Goal: Task Accomplishment & Management: Complete application form

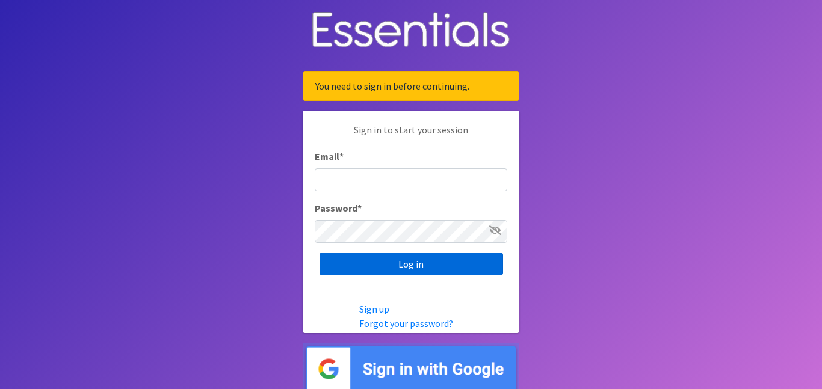
type input "admin@jazzyfusiondance.com"
click at [431, 266] on input "Log in" at bounding box center [410, 264] width 183 height 23
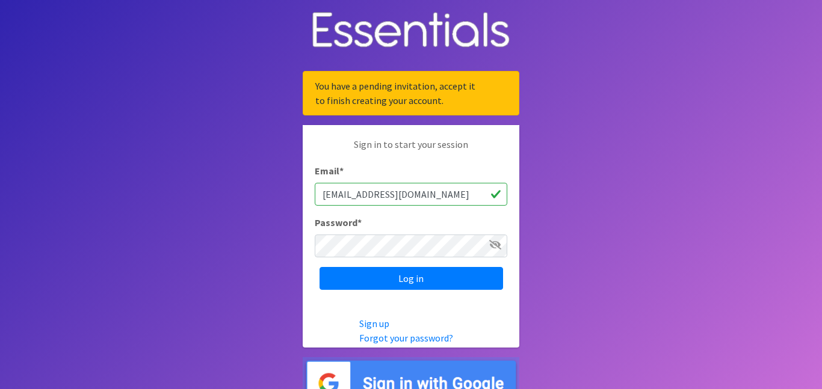
click at [446, 192] on input "admin@jazzyfusiondance.com" at bounding box center [411, 194] width 192 height 23
type input "[EMAIL_ADDRESS][DOMAIN_NAME]"
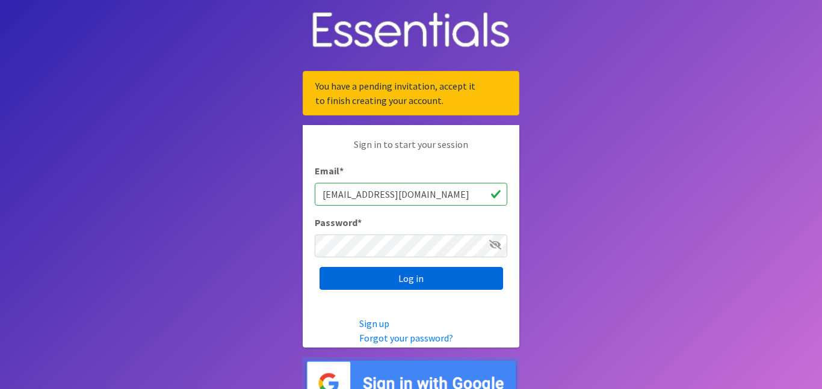
click at [437, 280] on input "Log in" at bounding box center [410, 278] width 183 height 23
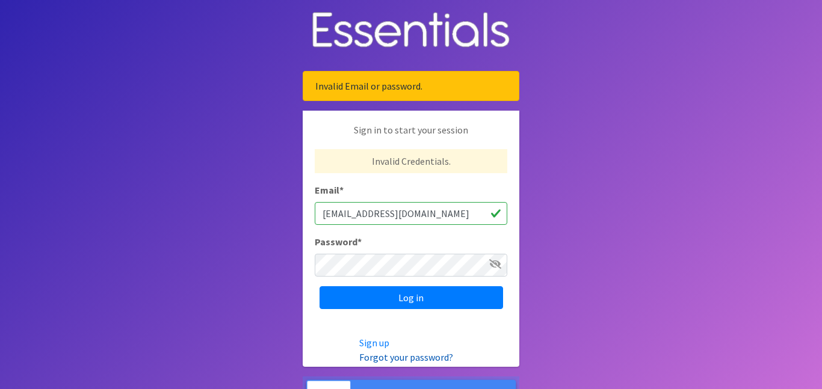
click at [387, 357] on link "Forgot your password?" at bounding box center [406, 357] width 94 height 12
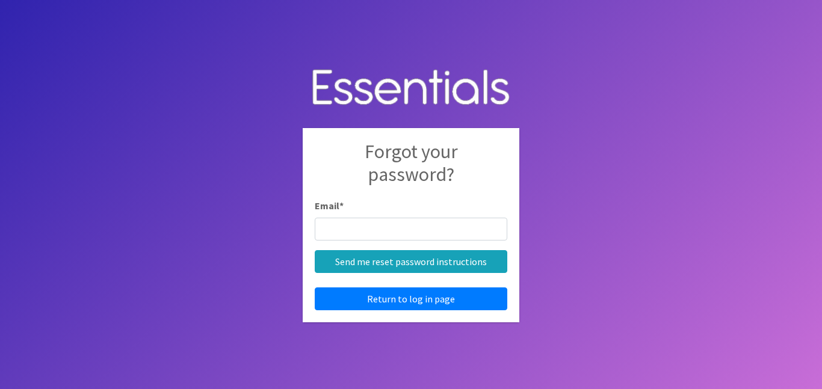
type input "[EMAIL_ADDRESS][DOMAIN_NAME]"
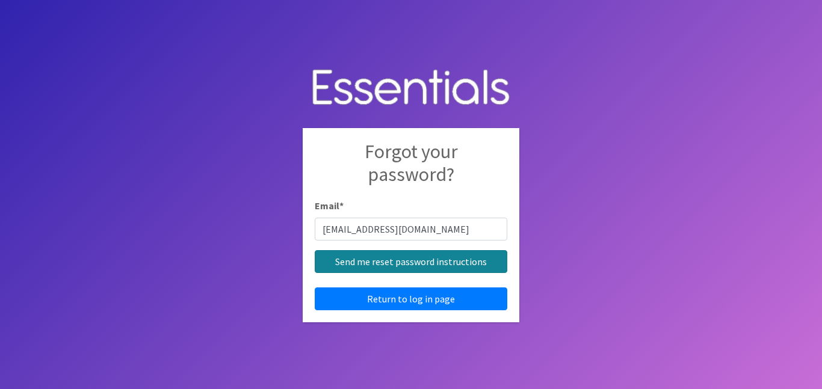
click at [399, 262] on input "Send me reset password instructions" at bounding box center [411, 261] width 192 height 23
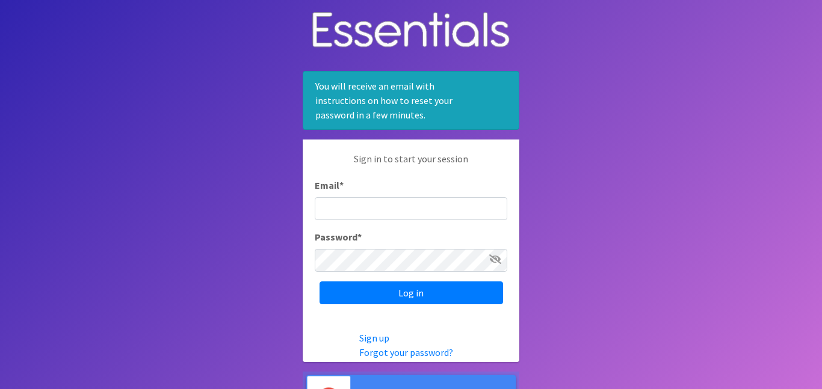
type input "[EMAIL_ADDRESS][DOMAIN_NAME]"
click at [493, 259] on icon at bounding box center [495, 259] width 12 height 10
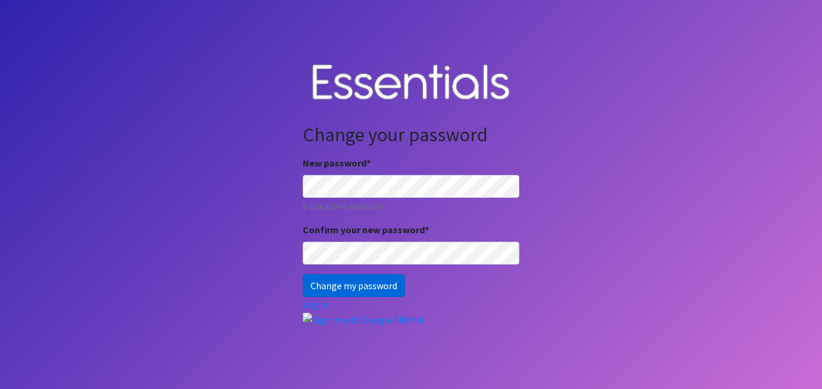
click at [321, 285] on input "Change my password" at bounding box center [354, 285] width 102 height 23
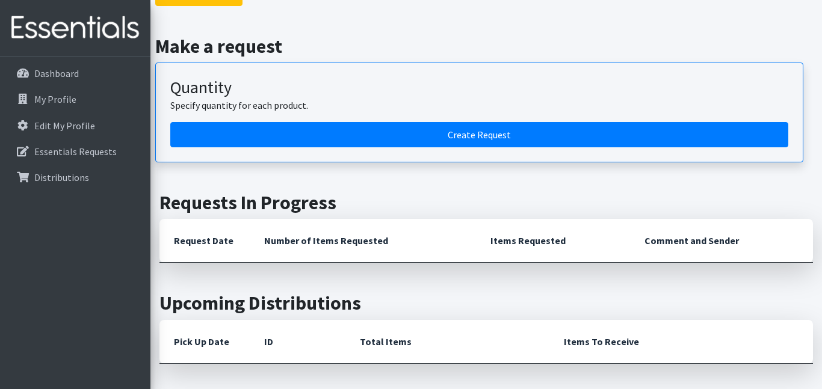
scroll to position [257, 0]
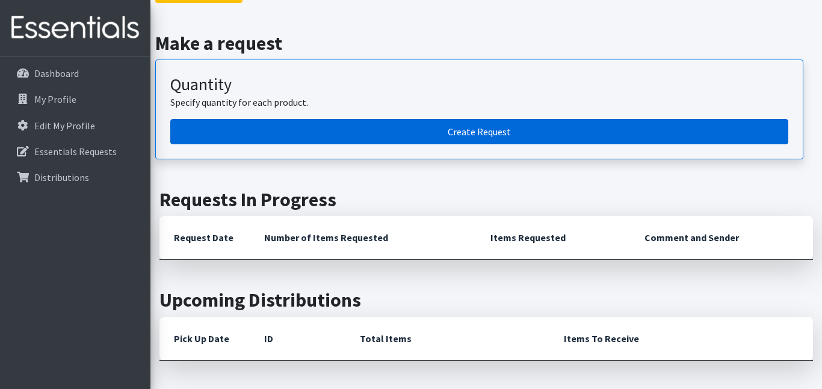
click at [554, 138] on link "Create Request" at bounding box center [479, 131] width 618 height 25
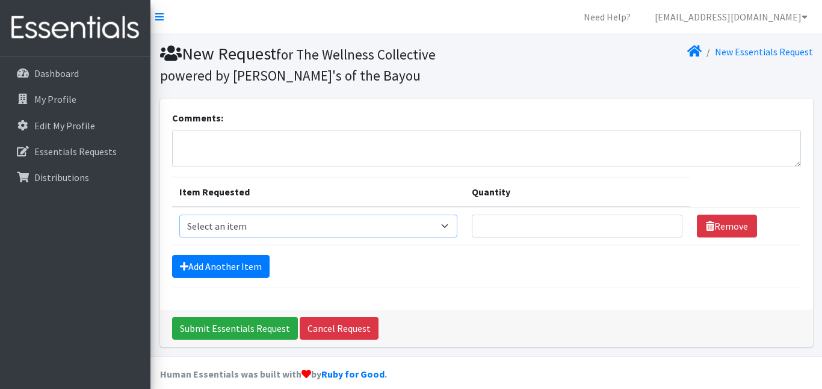
click at [439, 229] on select "Select an item Diaper - 2T/3T Bundle Diapers - 3T/4T Bundle Diapers - 4T/5T Bun…" at bounding box center [318, 226] width 279 height 23
select select "14872"
click at [179, 215] on select "Select an item Diaper - 2T/3T Bundle Diapers - 3T/4T Bundle Diapers - 4T/5T Bun…" at bounding box center [318, 226] width 279 height 23
click at [511, 231] on input "Quantity" at bounding box center [577, 226] width 211 height 23
type input "10"
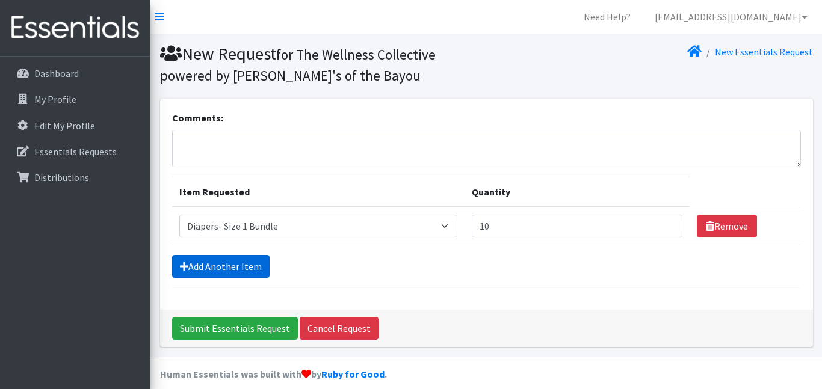
click at [245, 265] on link "Add Another Item" at bounding box center [220, 266] width 97 height 23
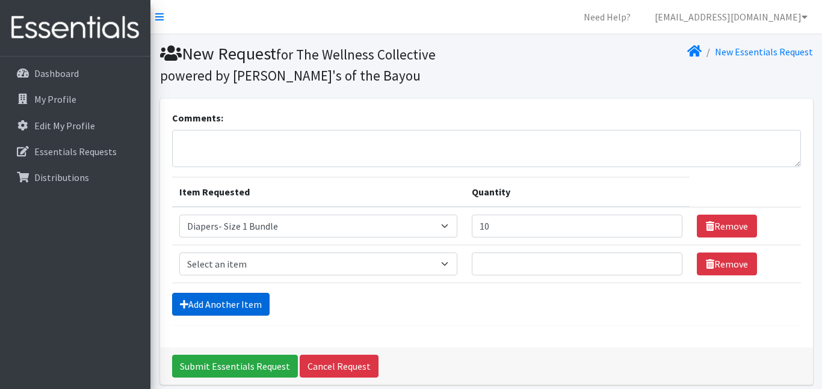
scroll to position [51, 0]
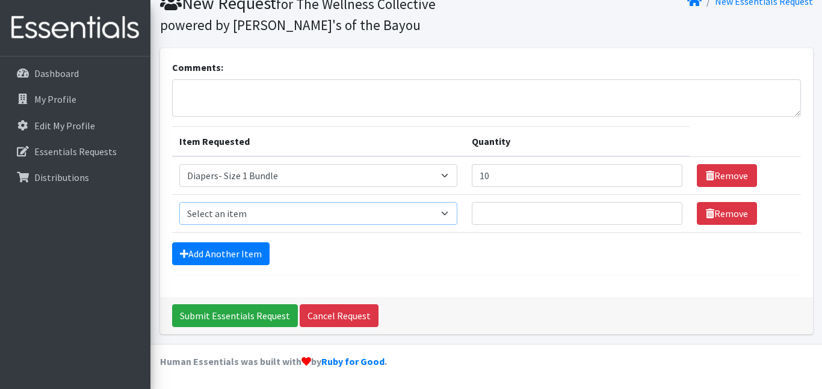
click at [248, 213] on select "Select an item Diaper - 2T/3T Bundle Diapers - 3T/4T Bundle Diapers - 4T/5T Bun…" at bounding box center [318, 213] width 279 height 23
select select "14873"
click at [179, 202] on select "Select an item Diaper - 2T/3T Bundle Diapers - 3T/4T Bundle Diapers - 4T/5T Bun…" at bounding box center [318, 213] width 279 height 23
click at [503, 215] on input "Quantity" at bounding box center [577, 213] width 211 height 23
type input "10"
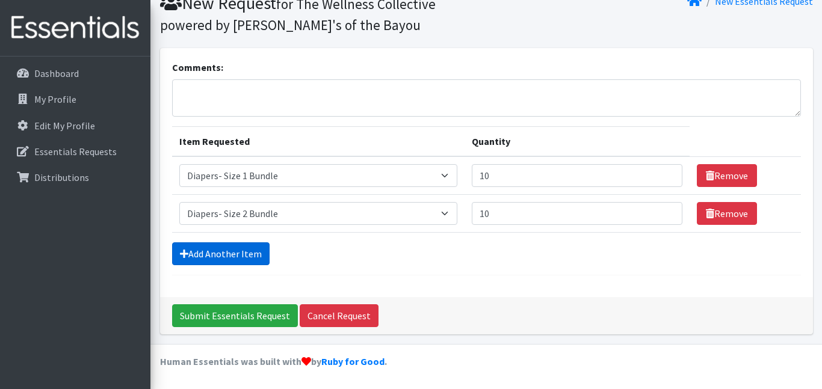
click at [254, 256] on link "Add Another Item" at bounding box center [220, 253] width 97 height 23
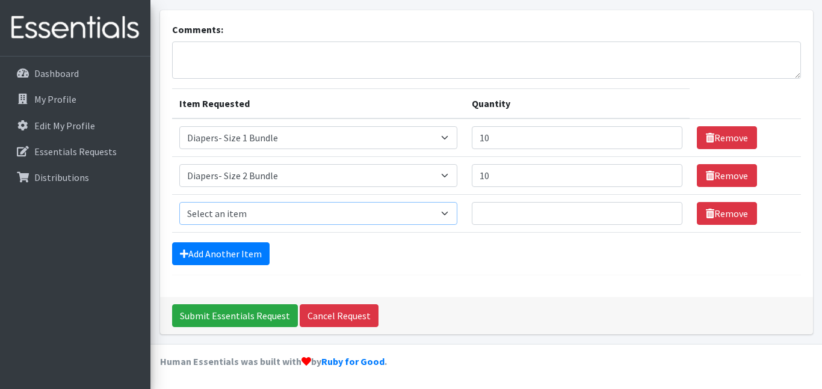
click at [433, 216] on select "Select an item Diaper - 2T/3T Bundle Diapers - 3T/4T Bundle Diapers - 4T/5T Bun…" at bounding box center [318, 213] width 279 height 23
select select "14874"
click at [179, 202] on select "Select an item Diaper - 2T/3T Bundle Diapers - 3T/4T Bundle Diapers - 4T/5T Bun…" at bounding box center [318, 213] width 279 height 23
click at [497, 211] on input "Quantity" at bounding box center [577, 213] width 211 height 23
type input "1"
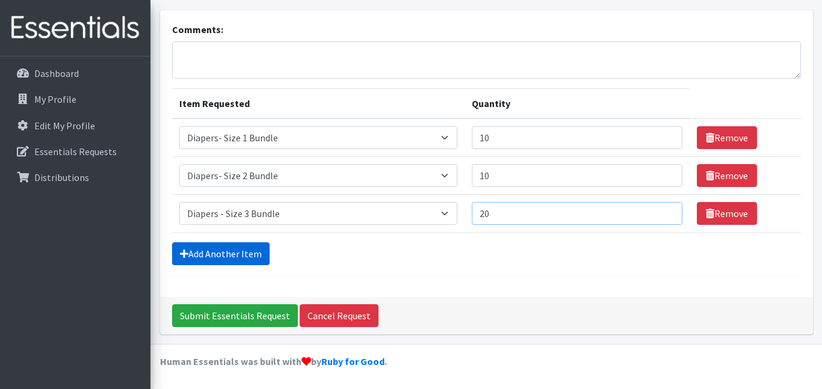
type input "20"
click at [220, 258] on link "Add Another Item" at bounding box center [220, 253] width 97 height 23
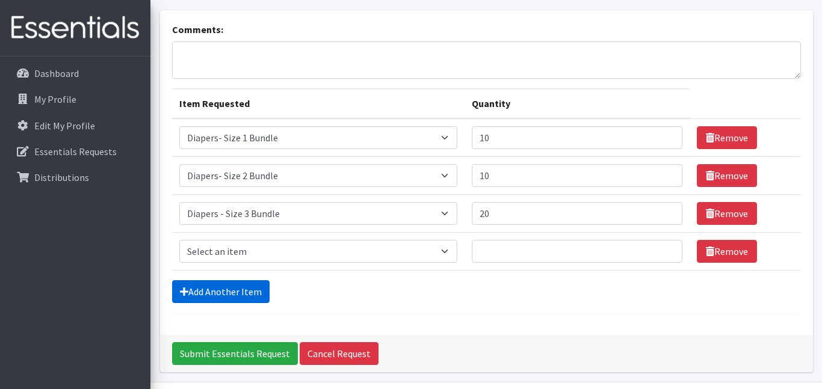
scroll to position [126, 0]
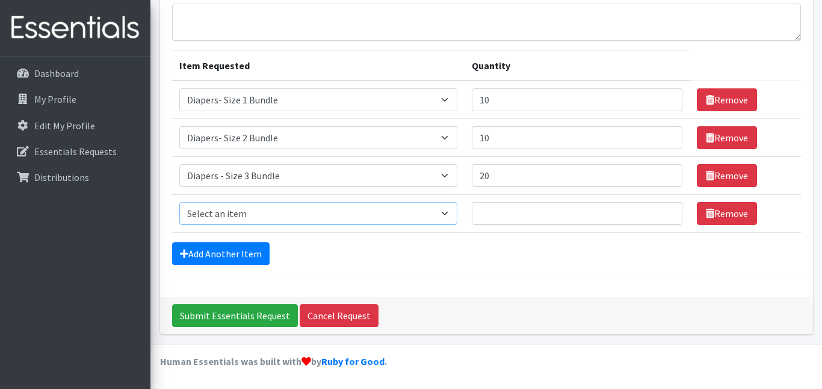
click at [221, 214] on select "Select an item Diaper - 2T/3T Bundle Diapers - 3T/4T Bundle Diapers - 4T/5T Bun…" at bounding box center [318, 213] width 279 height 23
select select "14876"
click at [179, 202] on select "Select an item Diaper - 2T/3T Bundle Diapers - 3T/4T Bundle Diapers - 4T/5T Bun…" at bounding box center [318, 213] width 279 height 23
click at [475, 212] on input "Quantity" at bounding box center [577, 213] width 211 height 23
type input "30"
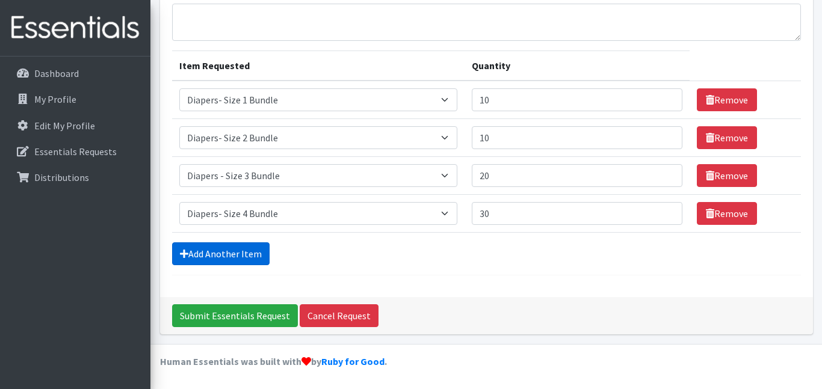
click at [230, 258] on link "Add Another Item" at bounding box center [220, 253] width 97 height 23
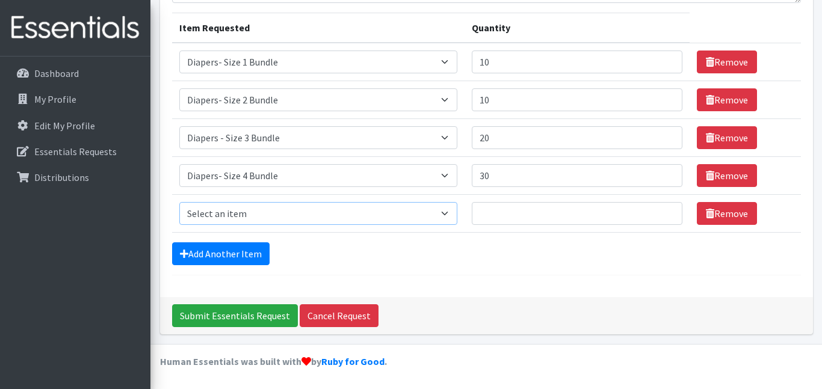
click at [199, 212] on select "Select an item Diaper - 2T/3T Bundle Diapers - 3T/4T Bundle Diapers - 4T/5T Bun…" at bounding box center [318, 213] width 279 height 23
click at [179, 202] on select "Select an item Diaper - 2T/3T Bundle Diapers - 3T/4T Bundle Diapers - 4T/5T Bun…" at bounding box center [318, 213] width 279 height 23
click at [436, 211] on select "Select an item Diaper - 2T/3T Bundle Diapers - 3T/4T Bundle Diapers - 4T/5T Bun…" at bounding box center [318, 213] width 279 height 23
select select "14877"
click at [179, 202] on select "Select an item Diaper - 2T/3T Bundle Diapers - 3T/4T Bundle Diapers - 4T/5T Bun…" at bounding box center [318, 213] width 279 height 23
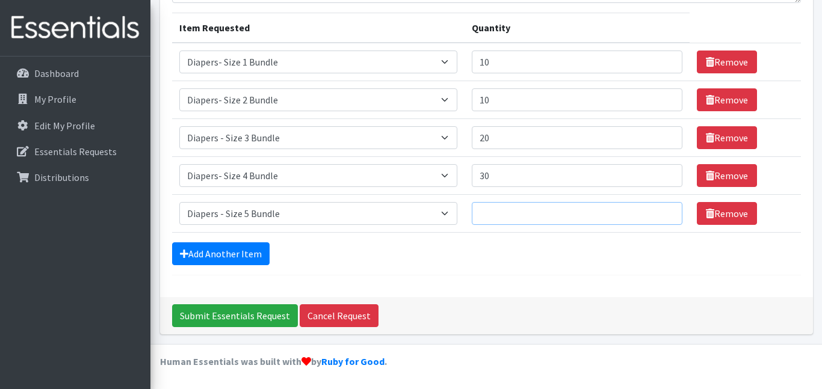
click at [479, 215] on input "Quantity" at bounding box center [577, 213] width 211 height 23
type input "30"
click at [241, 250] on link "Add Another Item" at bounding box center [220, 253] width 97 height 23
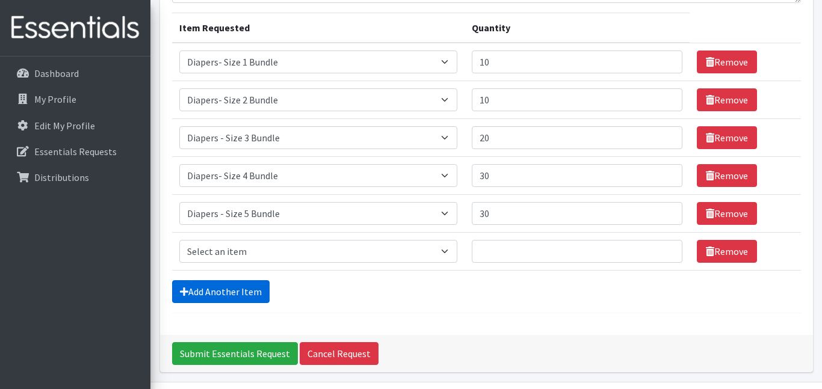
scroll to position [202, 0]
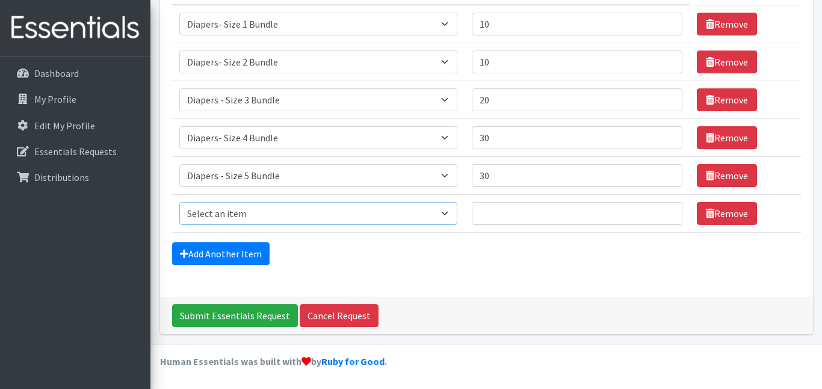
click at [436, 212] on select "Select an item Diaper - 2T/3T Bundle Diapers - 3T/4T Bundle Diapers - 4T/5T Bun…" at bounding box center [318, 213] width 279 height 23
select select "14878"
click at [179, 202] on select "Select an item Diaper - 2T/3T Bundle Diapers - 3T/4T Bundle Diapers - 4T/5T Bun…" at bounding box center [318, 213] width 279 height 23
click at [491, 215] on input "Quantity" at bounding box center [577, 213] width 211 height 23
type input "4"
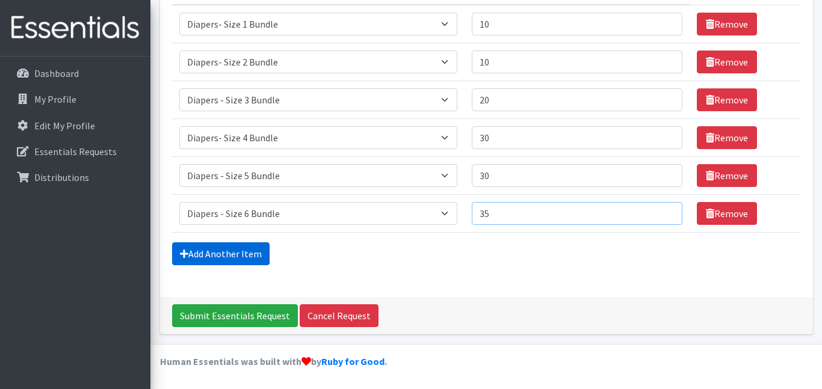
type input "35"
click at [255, 251] on link "Add Another Item" at bounding box center [220, 253] width 97 height 23
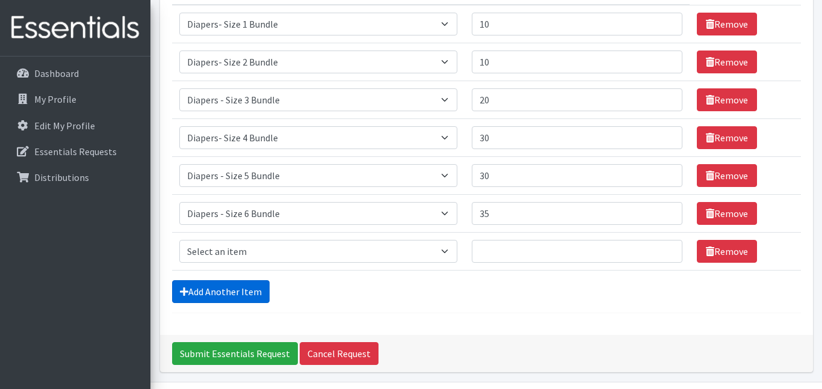
scroll to position [240, 0]
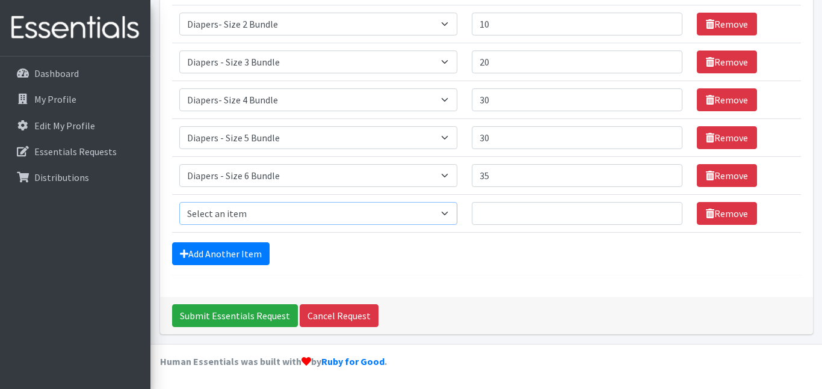
click at [273, 214] on select "Select an item Diaper - 2T/3T Bundle Diapers - 3T/4T Bundle Diapers - 4T/5T Bun…" at bounding box center [318, 213] width 279 height 23
select select "14879"
click at [179, 202] on select "Select an item Diaper - 2T/3T Bundle Diapers - 3T/4T Bundle Diapers - 4T/5T Bun…" at bounding box center [318, 213] width 279 height 23
click at [519, 215] on input "Quantity" at bounding box center [577, 213] width 211 height 23
type input "30"
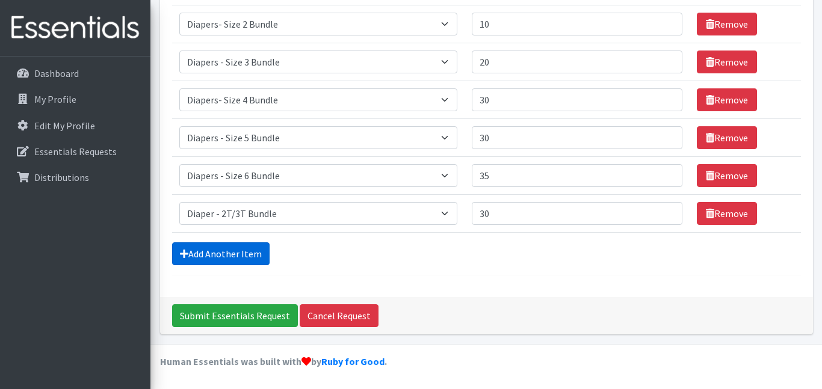
click at [248, 251] on link "Add Another Item" at bounding box center [220, 253] width 97 height 23
click at [247, 216] on select "Select an item Diaper - 2T/3T Bundle Diapers - 3T/4T Bundle Diapers - 4T/5T Bun…" at bounding box center [318, 213] width 279 height 23
select select "14880"
click at [179, 202] on select "Select an item Diaper - 2T/3T Bundle Diapers - 3T/4T Bundle Diapers - 4T/5T Bun…" at bounding box center [318, 213] width 279 height 23
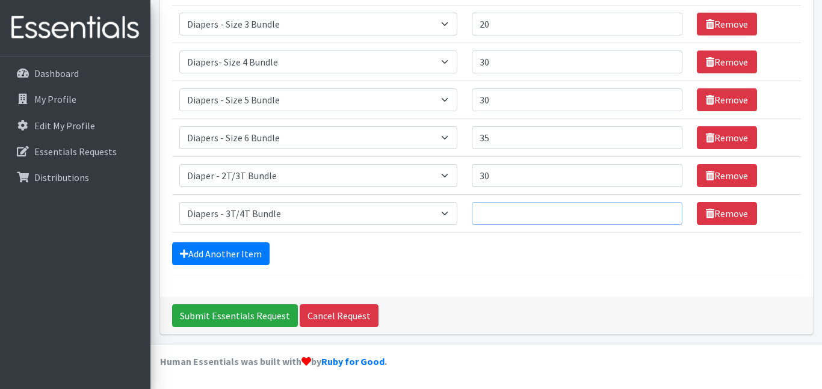
click at [488, 224] on input "Quantity" at bounding box center [577, 213] width 211 height 23
type input "30"
click at [203, 251] on link "Add Another Item" at bounding box center [220, 253] width 97 height 23
click at [256, 215] on select "Select an item Diaper - 2T/3T Bundle Diapers - 3T/4T Bundle Diapers - 4T/5T Bun…" at bounding box center [318, 213] width 279 height 23
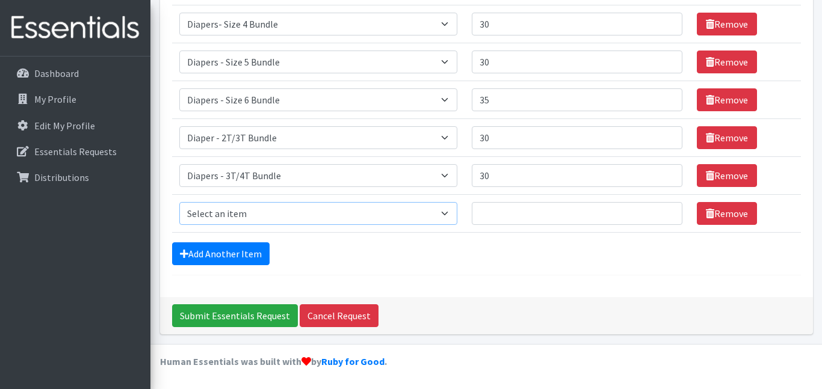
select select "14881"
click at [179, 202] on select "Select an item Diaper - 2T/3T Bundle Diapers - 3T/4T Bundle Diapers - 4T/5T Bun…" at bounding box center [318, 213] width 279 height 23
click at [499, 207] on input "Quantity" at bounding box center [577, 213] width 211 height 23
type input "30"
click at [221, 256] on link "Add Another Item" at bounding box center [220, 253] width 97 height 23
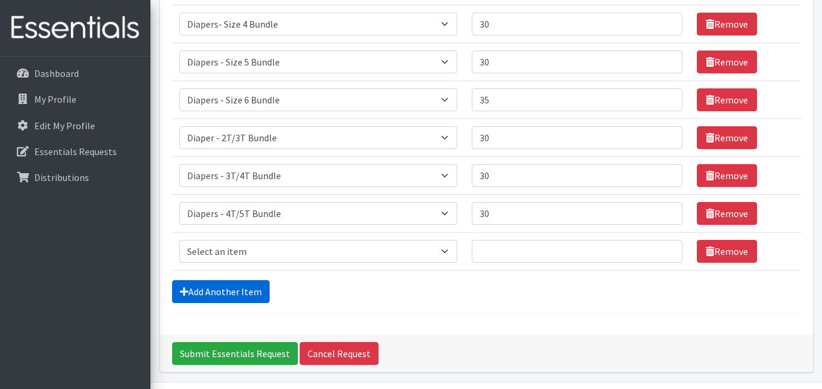
scroll to position [354, 0]
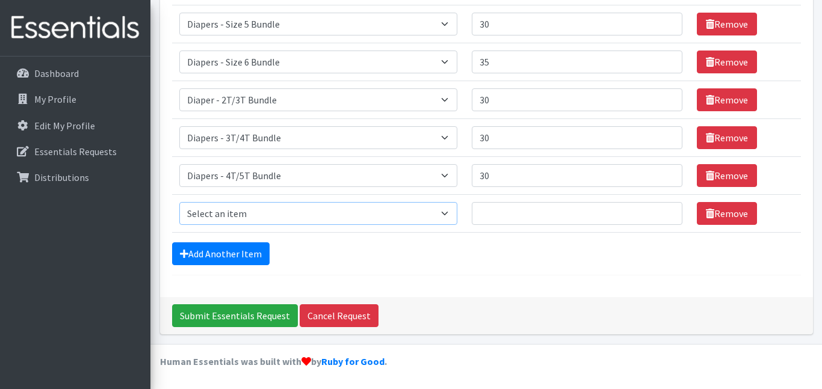
click at [442, 212] on select "Select an item Diaper - 2T/3T Bundle Diapers - 3T/4T Bundle Diapers - 4T/5T Bun…" at bounding box center [318, 213] width 279 height 23
click at [449, 254] on div "Add Another Item" at bounding box center [486, 253] width 629 height 23
click at [728, 212] on link "Remove" at bounding box center [727, 213] width 60 height 23
click at [221, 318] on input "Submit Essentials Request" at bounding box center [235, 315] width 126 height 23
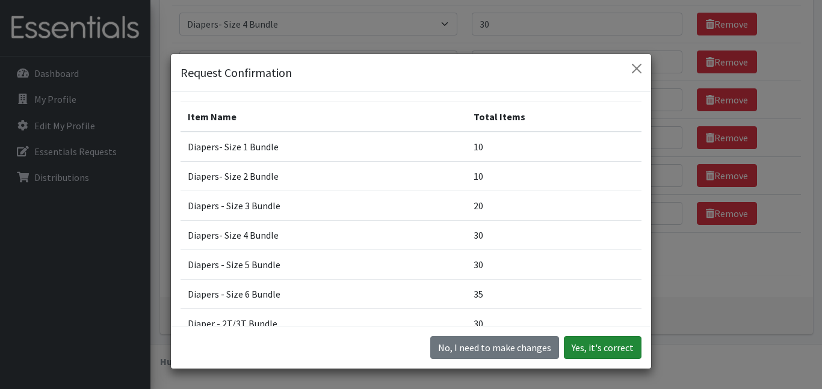
click at [578, 345] on button "Yes, it's correct" at bounding box center [603, 347] width 78 height 23
